Goal: Task Accomplishment & Management: Use online tool/utility

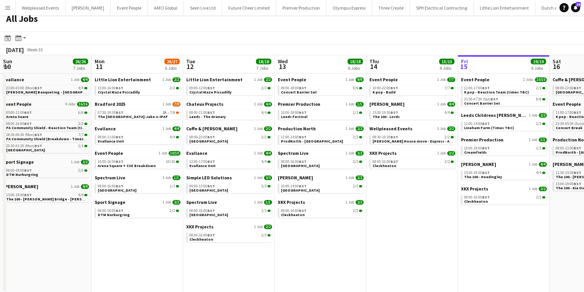
scroll to position [0, 183]
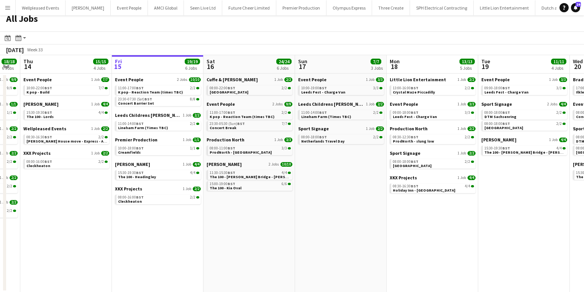
drag, startPoint x: 355, startPoint y: 202, endPoint x: 54, endPoint y: 230, distance: 302.6
click at [44, 230] on app-calendar-viewport "Sun 10 26/26 7 Jobs Mon 11 26/27 6 Jobs Tue 12 18/18 7 Jobs Wed 13 18/18 6 Jobs…" at bounding box center [292, 173] width 584 height 237
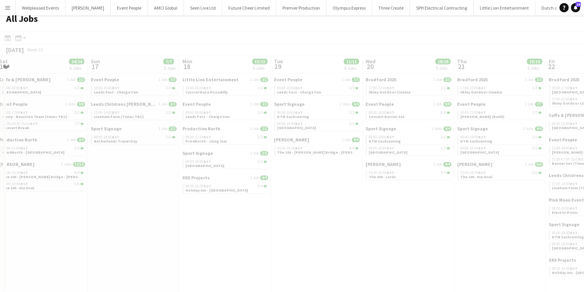
drag, startPoint x: 292, startPoint y: 289, endPoint x: 278, endPoint y: 287, distance: 14.3
click at [243, 282] on app-all-jobs "All Jobs Date picker [DATE] [DATE] [DATE] M [DATE] T [DATE] W [DATE] T [DATE] F…" at bounding box center [292, 150] width 584 height 283
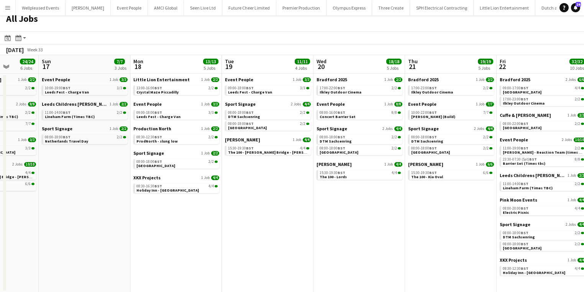
drag, startPoint x: 245, startPoint y: 244, endPoint x: 194, endPoint y: 240, distance: 51.9
click at [194, 240] on app-calendar-viewport "Thu 14 15/15 4 Jobs Fri 15 19/19 6 Jobs Sat 16 24/24 6 Jobs Sun 17 7/7 3 Jobs M…" at bounding box center [292, 173] width 584 height 237
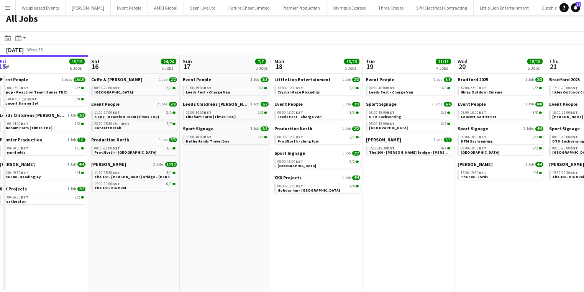
scroll to position [0, 162]
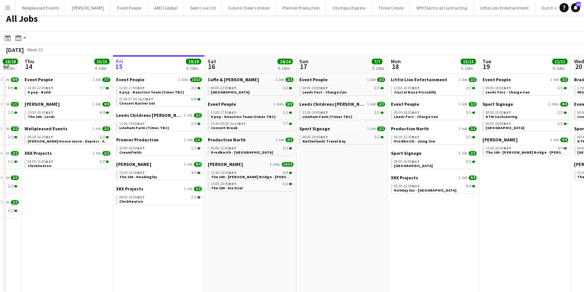
drag, startPoint x: 244, startPoint y: 225, endPoint x: 404, endPoint y: 239, distance: 160.8
click at [404, 239] on app-calendar-viewport "Tue 12 18/18 7 Jobs Wed 13 18/18 6 Jobs Thu 14 15/15 4 Jobs Fri 15 19/19 6 Jobs…" at bounding box center [292, 173] width 584 height 237
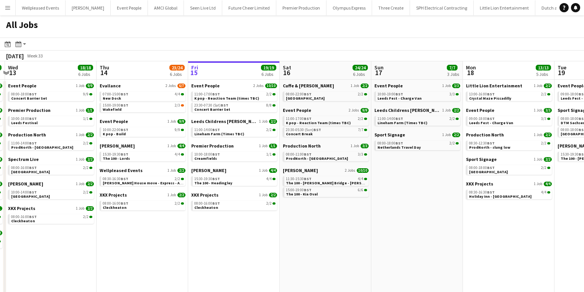
scroll to position [0, 166]
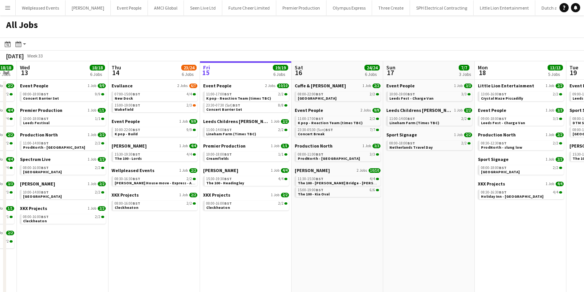
drag, startPoint x: 114, startPoint y: 195, endPoint x: 222, endPoint y: 197, distance: 108.5
click at [222, 193] on app-calendar-viewport "Mon 11 26/27 6 Jobs Tue 12 18/18 7 Jobs Wed 13 18/18 6 Jobs Thu 14 23/24 6 Jobs…" at bounding box center [292, 179] width 584 height 237
